Goal: Transaction & Acquisition: Purchase product/service

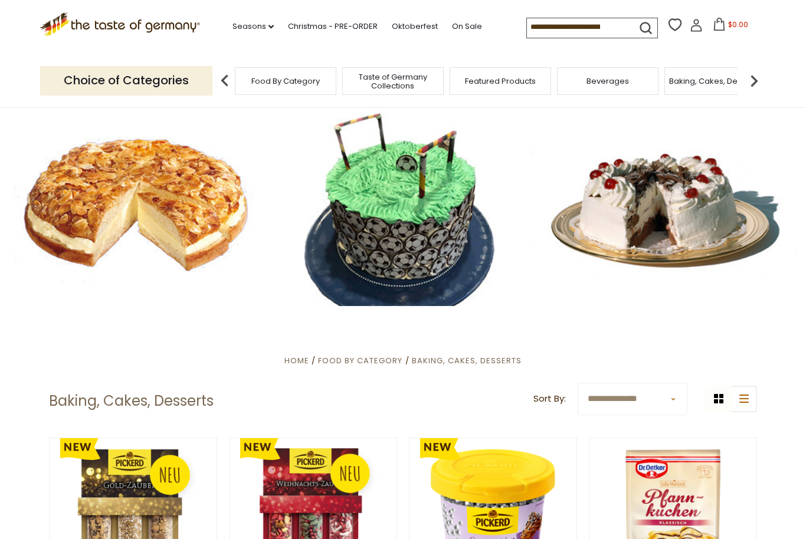
click at [750, 77] on img at bounding box center [754, 81] width 24 height 24
click at [763, 78] on img at bounding box center [754, 81] width 24 height 24
click at [760, 77] on img at bounding box center [754, 81] width 24 height 24
click at [226, 78] on img at bounding box center [225, 81] width 24 height 24
click at [228, 79] on img at bounding box center [225, 81] width 24 height 24
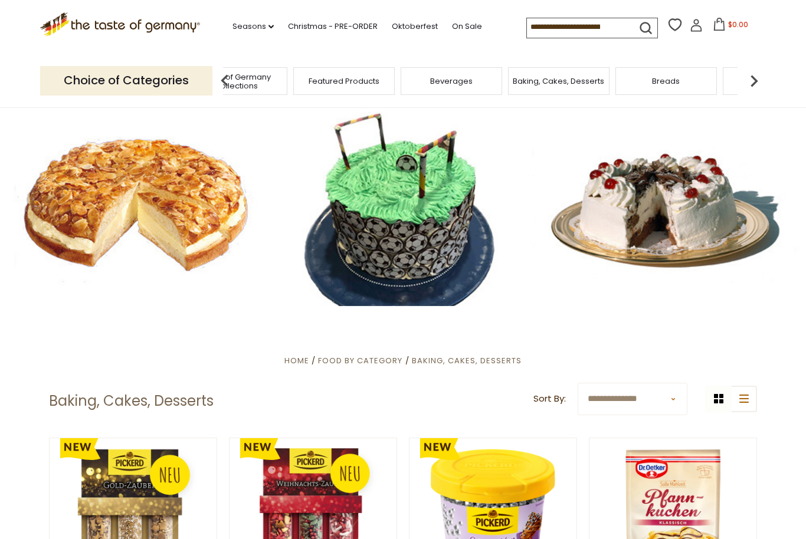
click at [309, 77] on span "Featured Products" at bounding box center [344, 81] width 71 height 9
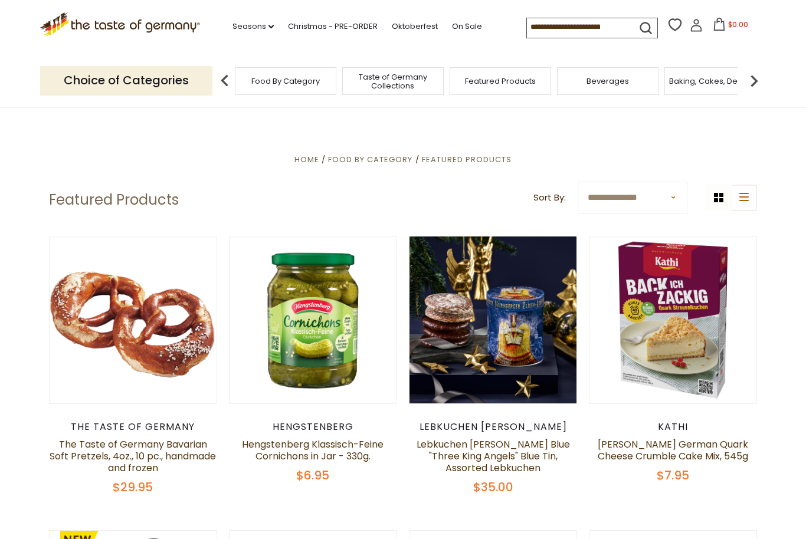
click at [743, 80] on img at bounding box center [754, 81] width 24 height 24
click at [759, 76] on img at bounding box center [754, 81] width 24 height 24
click at [759, 77] on img at bounding box center [754, 81] width 24 height 24
click at [758, 75] on img at bounding box center [754, 81] width 24 height 24
click at [757, 76] on img at bounding box center [754, 81] width 24 height 24
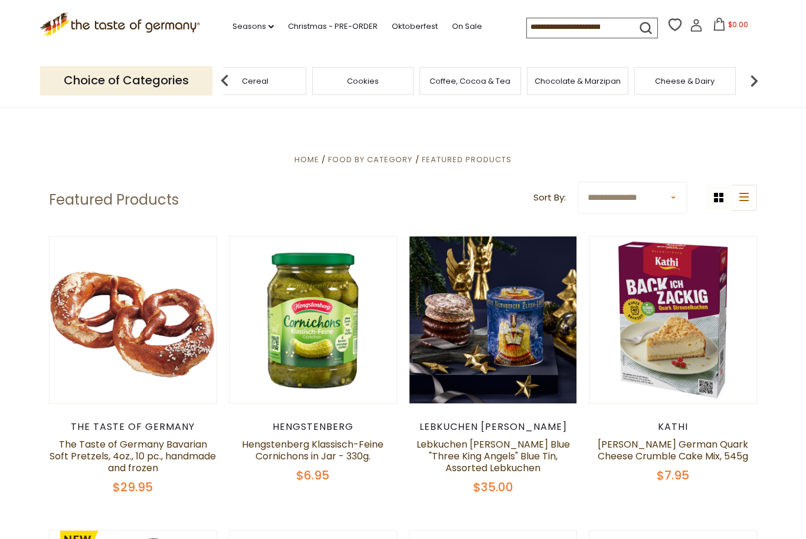
click at [757, 76] on img at bounding box center [754, 81] width 24 height 24
click at [757, 71] on img at bounding box center [754, 81] width 24 height 24
click at [754, 71] on img at bounding box center [754, 81] width 24 height 24
click at [326, 84] on div "Kosher" at bounding box center [275, 81] width 101 height 28
click at [753, 79] on img at bounding box center [754, 81] width 24 height 24
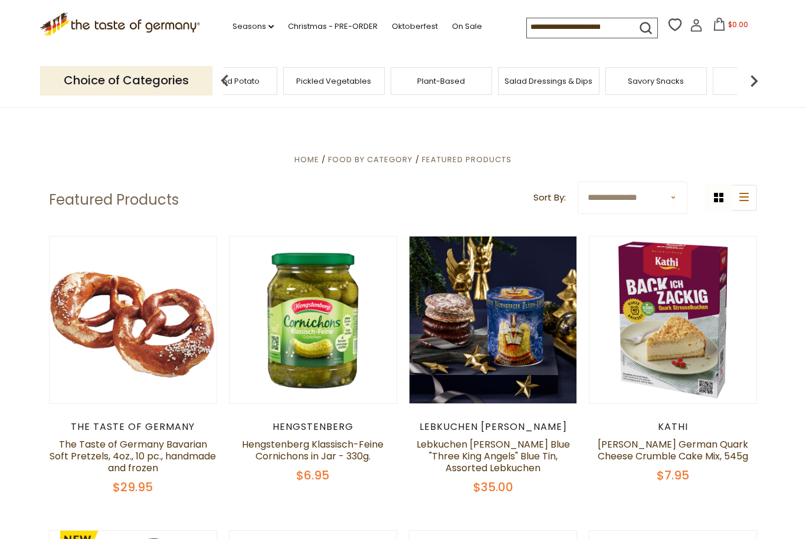
click at [754, 82] on img at bounding box center [754, 81] width 24 height 24
click at [755, 77] on img at bounding box center [754, 81] width 24 height 24
click at [753, 80] on img at bounding box center [754, 81] width 24 height 24
click at [757, 74] on img at bounding box center [754, 81] width 24 height 24
click at [752, 78] on img at bounding box center [754, 81] width 24 height 24
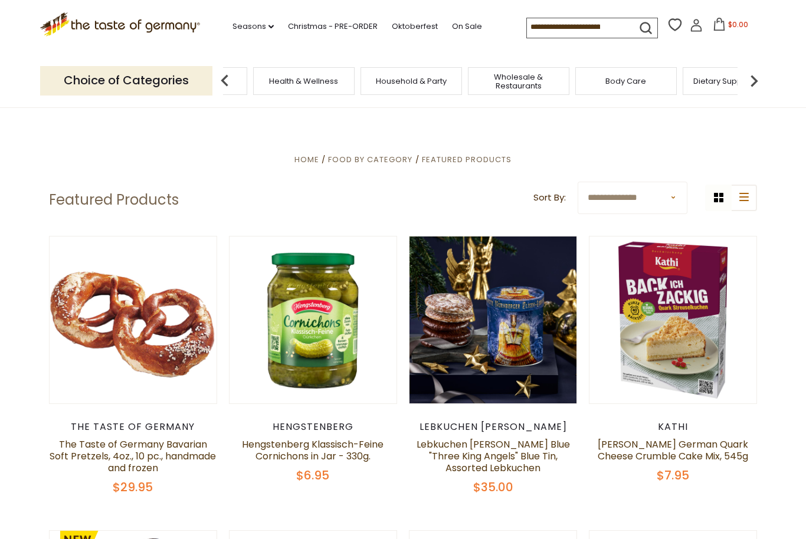
click at [751, 79] on img at bounding box center [754, 81] width 24 height 24
click at [227, 71] on img at bounding box center [225, 81] width 24 height 24
click at [228, 74] on img at bounding box center [225, 81] width 24 height 24
click at [225, 72] on img at bounding box center [225, 81] width 24 height 24
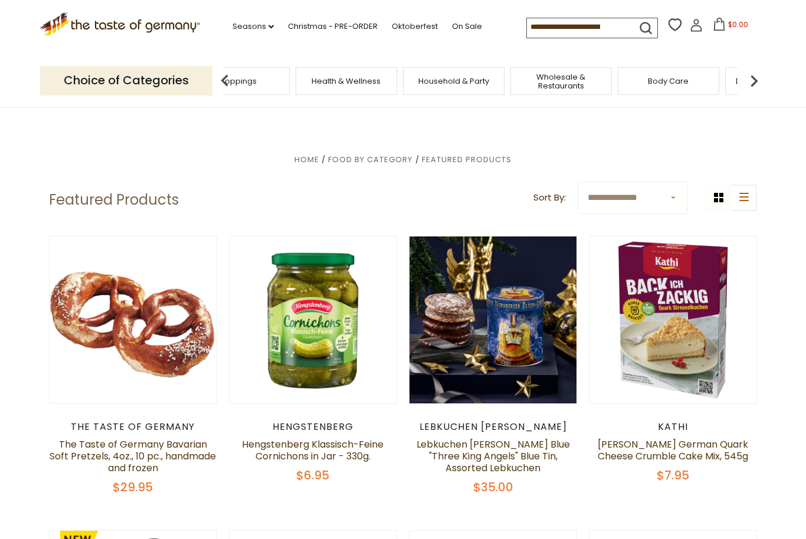
click at [565, 18] on input at bounding box center [577, 26] width 100 height 17
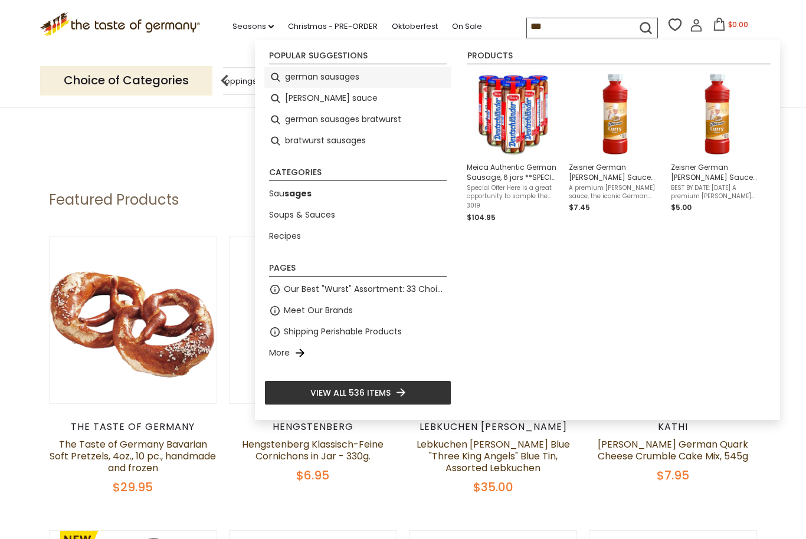
click at [354, 77] on li "german sausages" at bounding box center [357, 77] width 187 height 21
type input "**********"
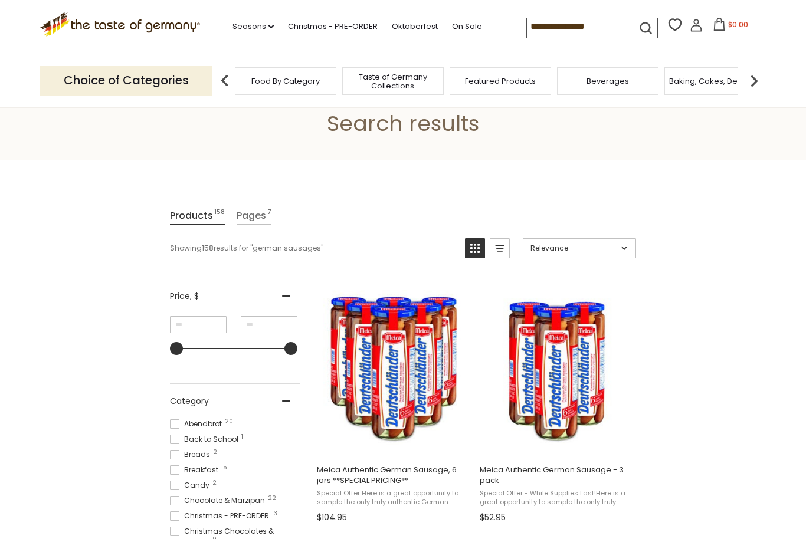
scroll to position [39, 0]
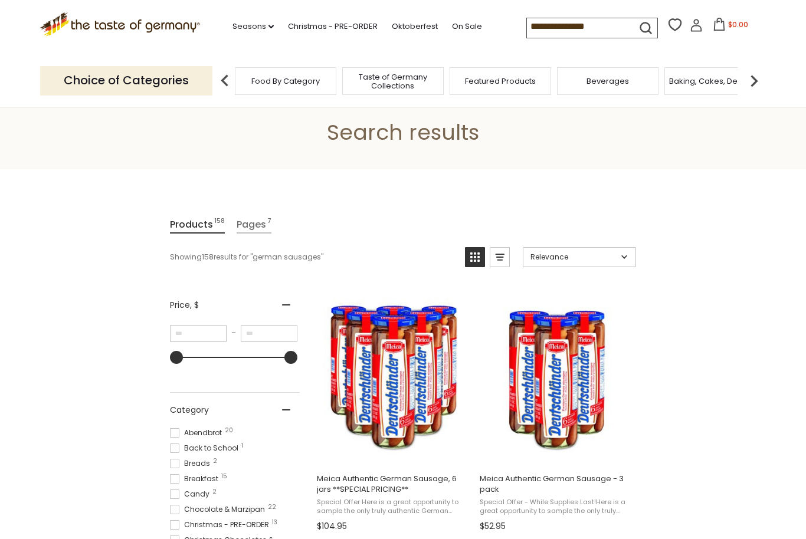
click at [575, 24] on input "**********" at bounding box center [577, 26] width 100 height 17
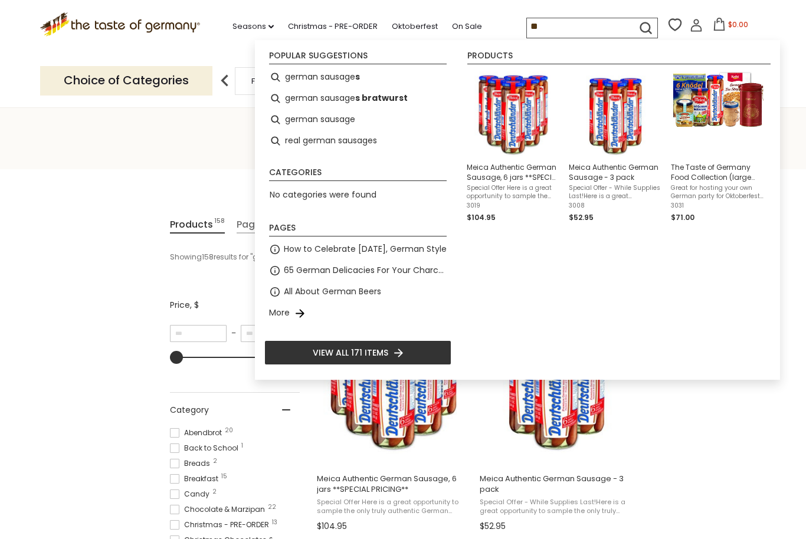
type input "*"
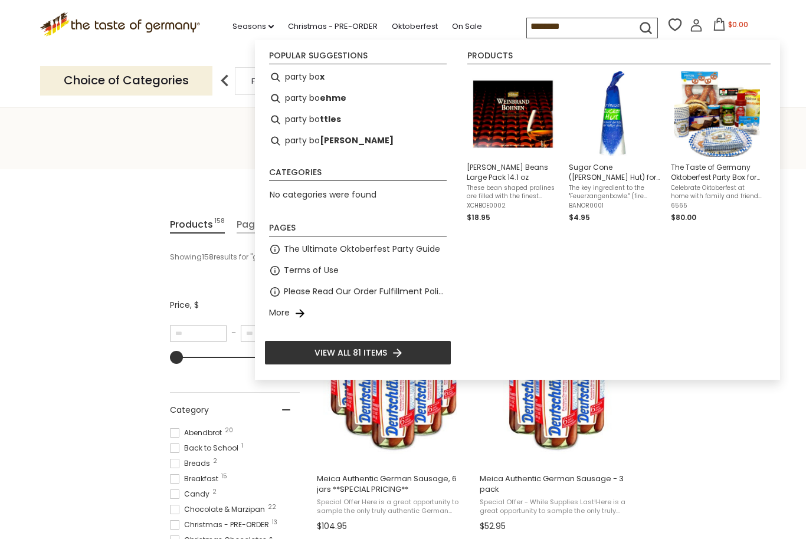
type input "*********"
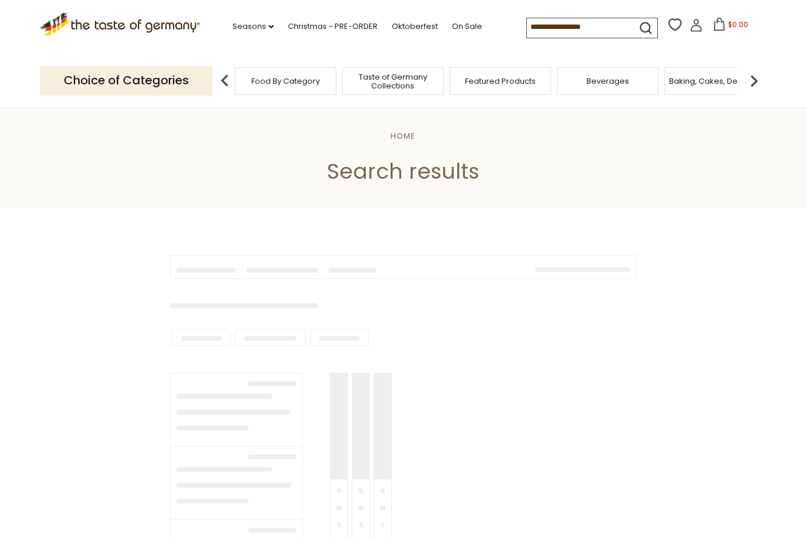
type input "*********"
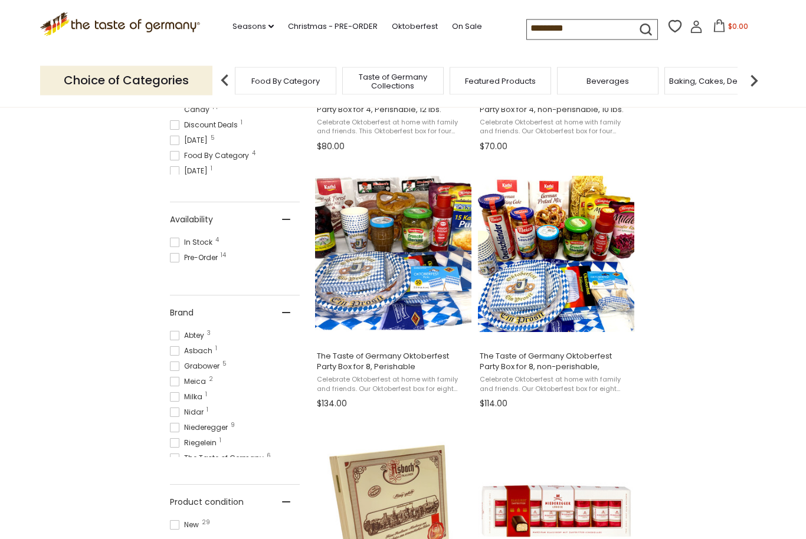
scroll to position [429, 0]
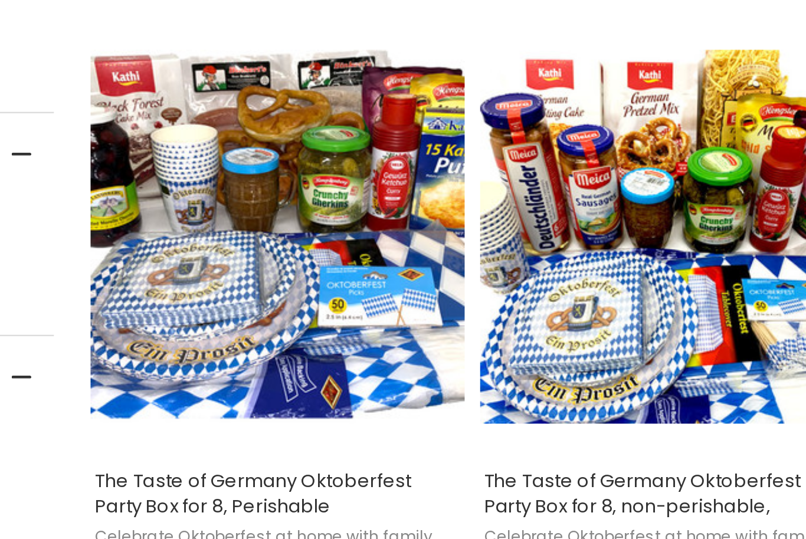
click at [317, 341] on span "The Taste of Germany Oktoberfest Party Box for 8, Perishable" at bounding box center [393, 351] width 153 height 21
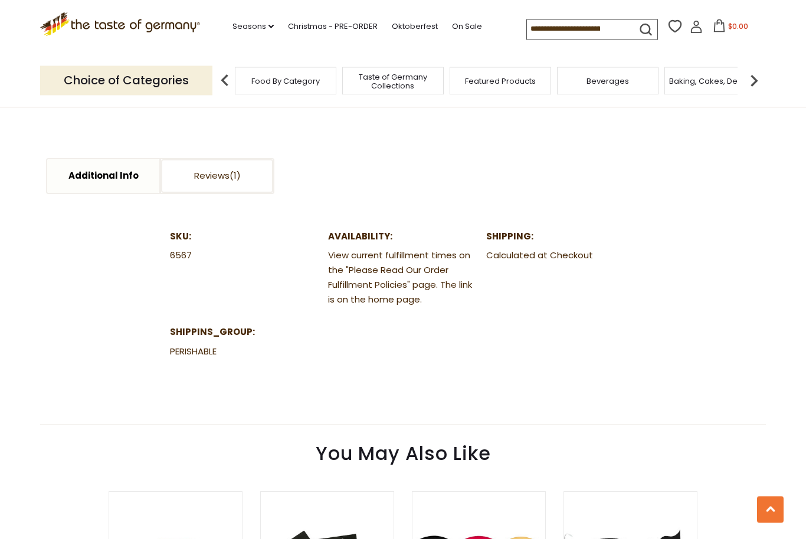
scroll to position [566, 0]
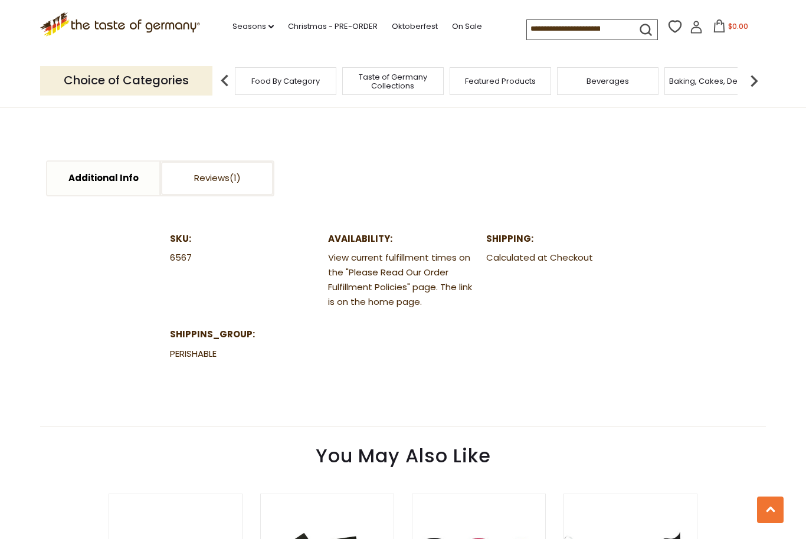
click at [235, 172] on span at bounding box center [234, 178] width 11 height 12
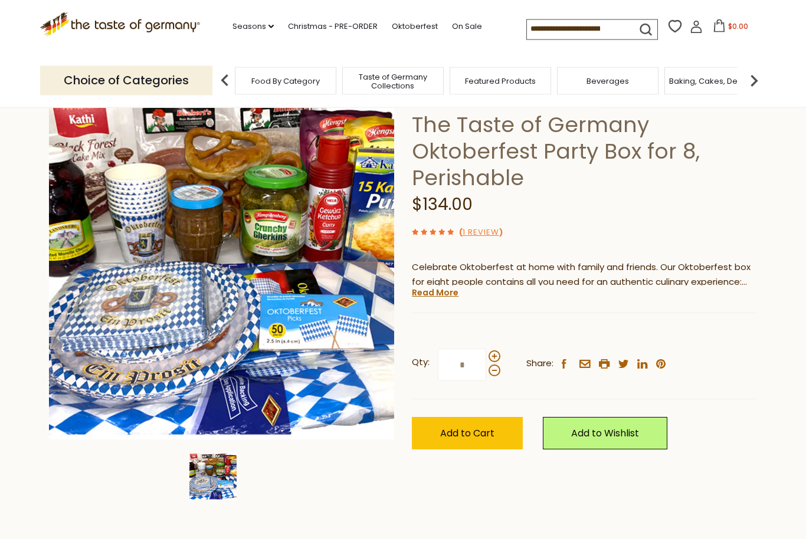
scroll to position [59, 0]
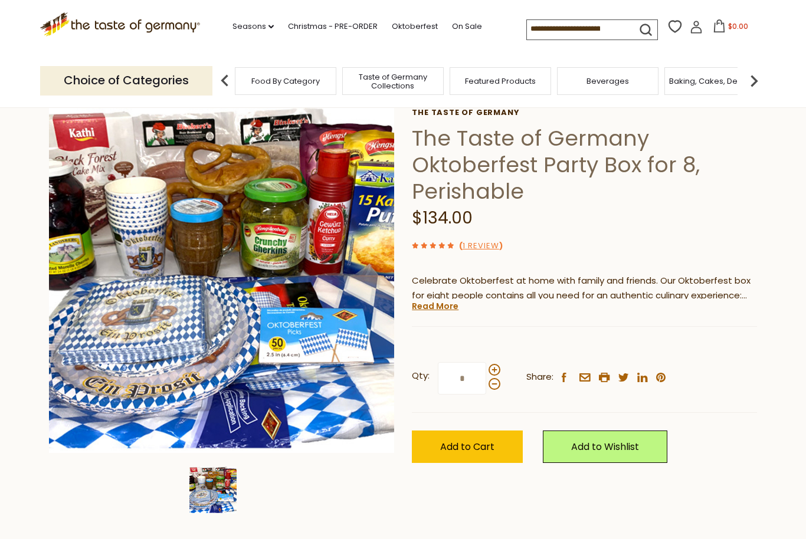
click at [471, 459] on button "Add to Cart" at bounding box center [467, 447] width 111 height 32
click at [439, 307] on link "Read More" at bounding box center [435, 306] width 47 height 12
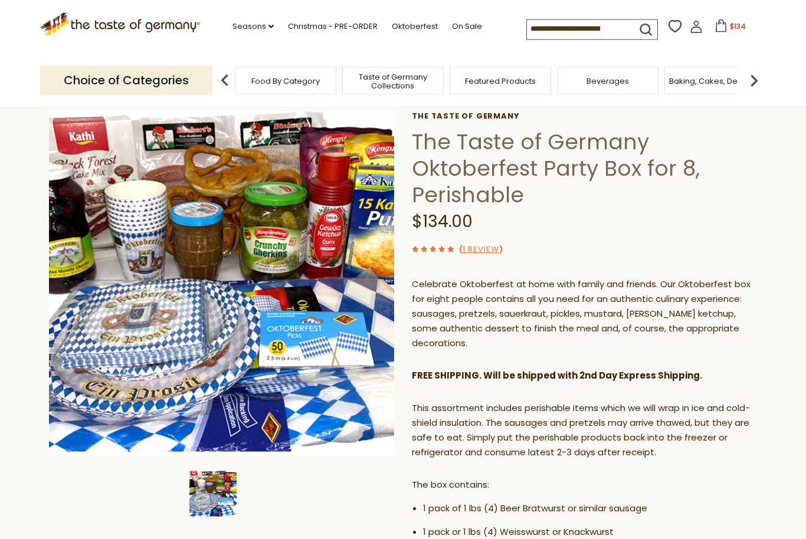
scroll to position [0, 0]
